Goal: Task Accomplishment & Management: Use online tool/utility

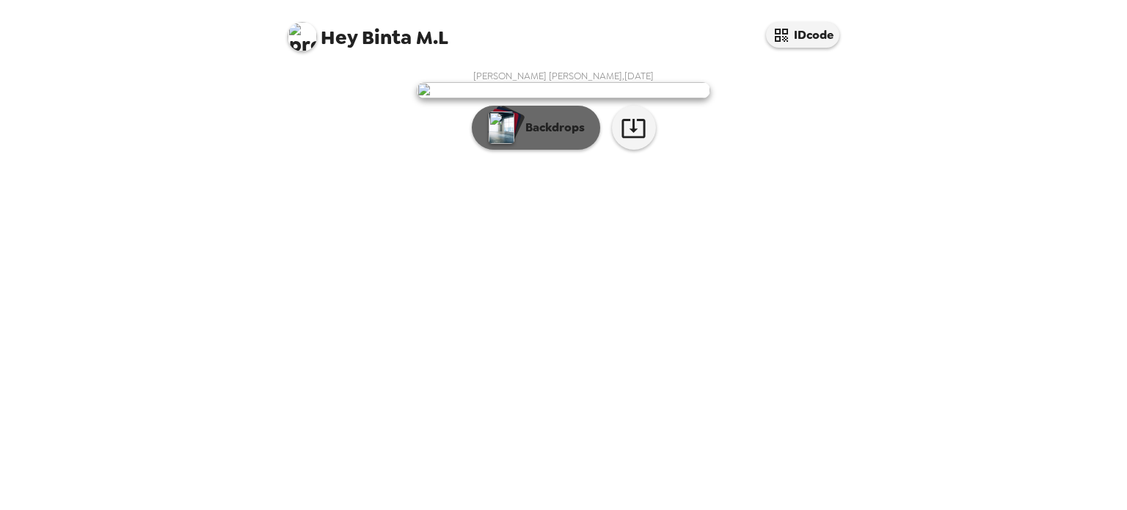
click at [522, 136] on p "Backdrops" at bounding box center [551, 128] width 67 height 18
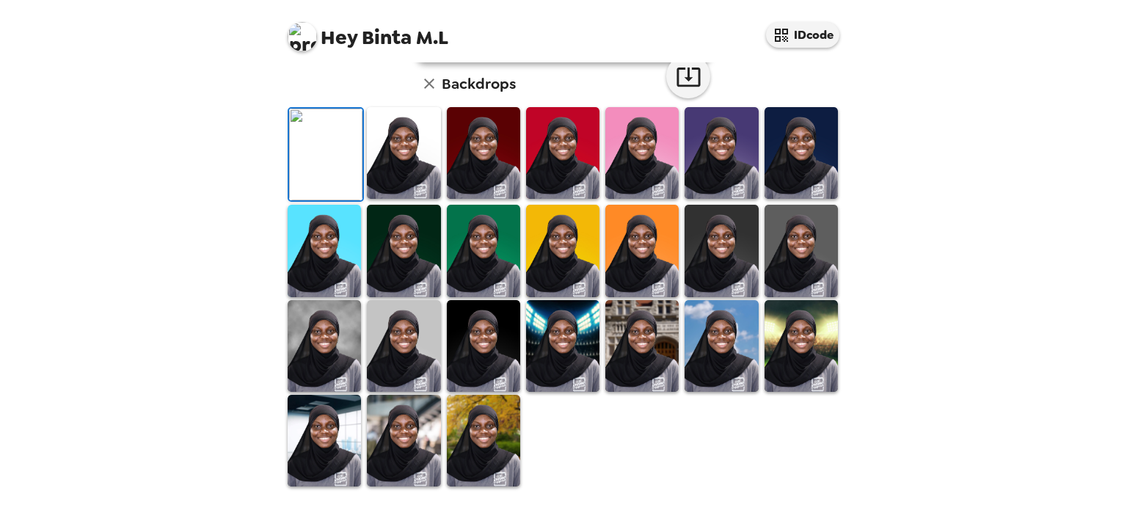
scroll to position [199, 0]
click at [560, 296] on img at bounding box center [562, 251] width 73 height 92
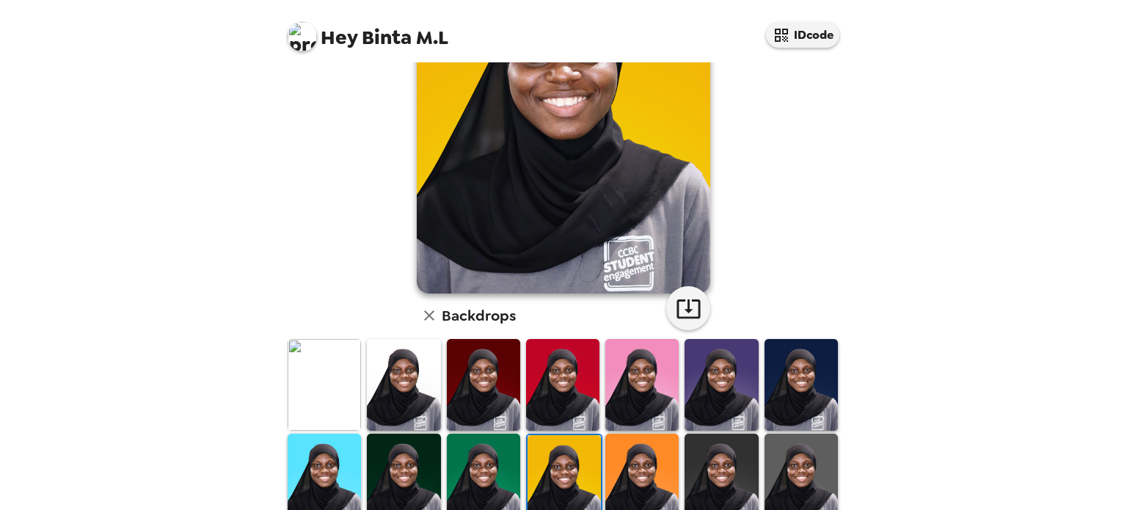
scroll to position [157, 0]
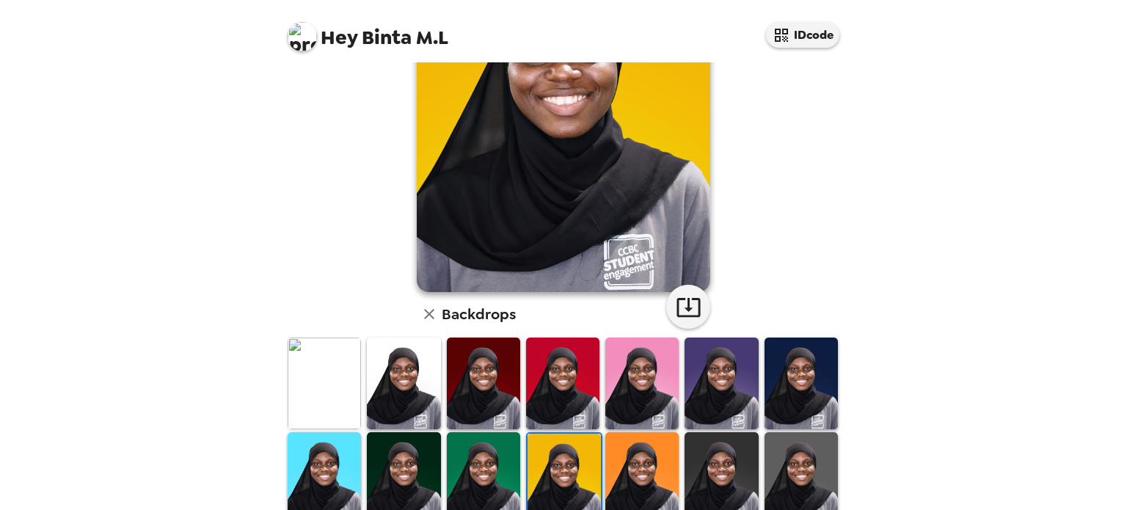
click at [414, 395] on img at bounding box center [403, 383] width 73 height 92
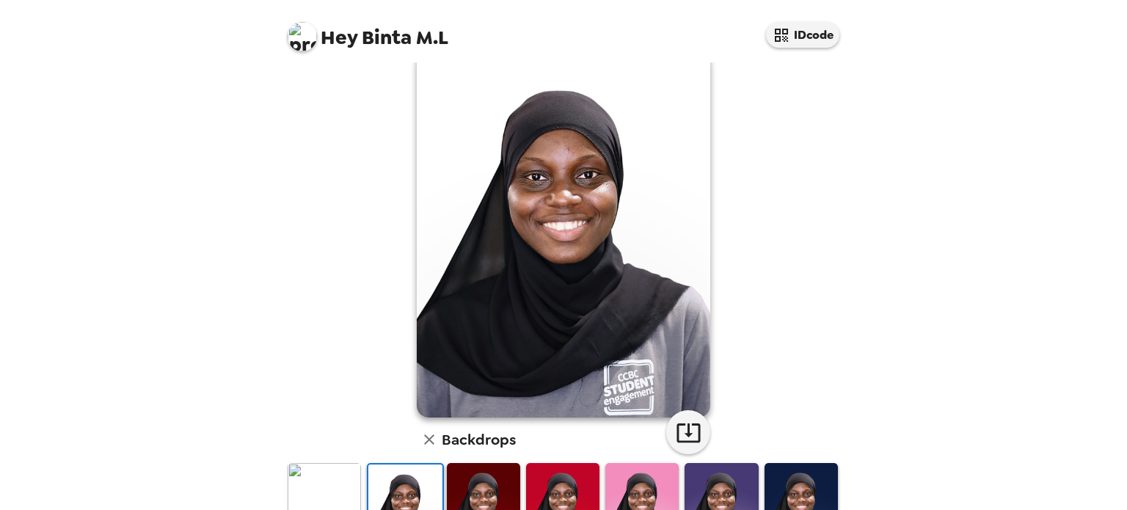
scroll to position [0, 0]
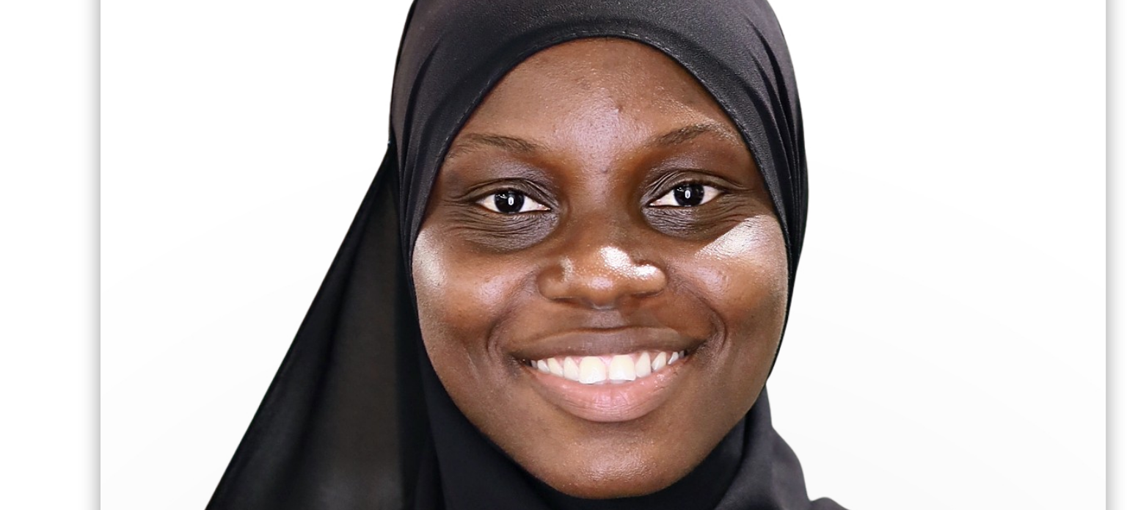
drag, startPoint x: 527, startPoint y: 284, endPoint x: 541, endPoint y: 232, distance: 53.2
click at [541, 232] on img at bounding box center [563, 265] width 293 height 367
